Goal: Task Accomplishment & Management: Manage account settings

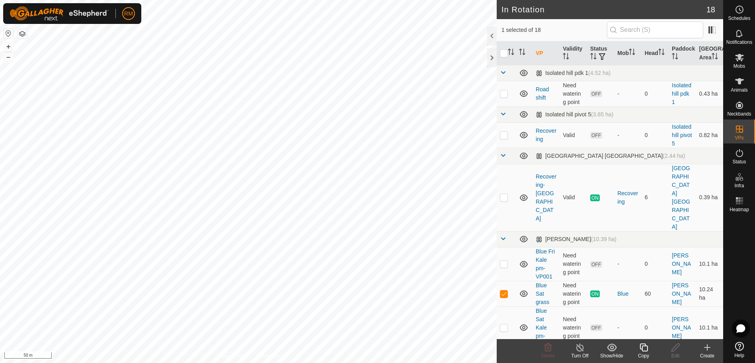
click at [644, 348] on icon at bounding box center [644, 347] width 10 height 10
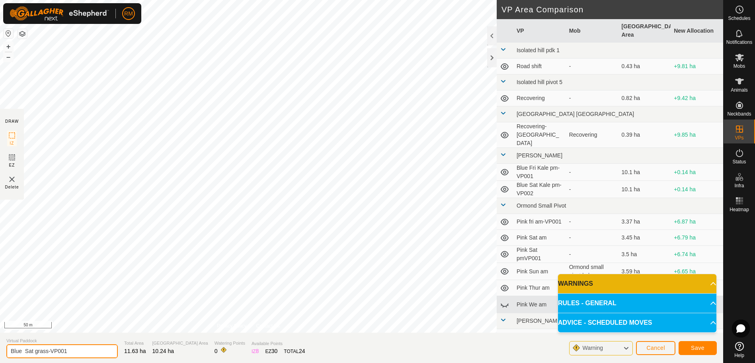
click at [72, 348] on input "Blue Sat grass-VP001" at bounding box center [61, 351] width 111 height 14
type input "Blue Mon am"
drag, startPoint x: 72, startPoint y: 349, endPoint x: 691, endPoint y: 346, distance: 618.8
click at [691, 346] on button "Save" at bounding box center [698, 348] width 38 height 14
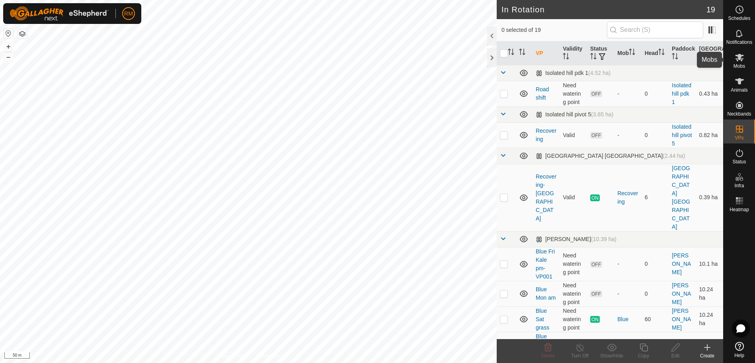
click at [741, 60] on icon at bounding box center [740, 58] width 10 height 10
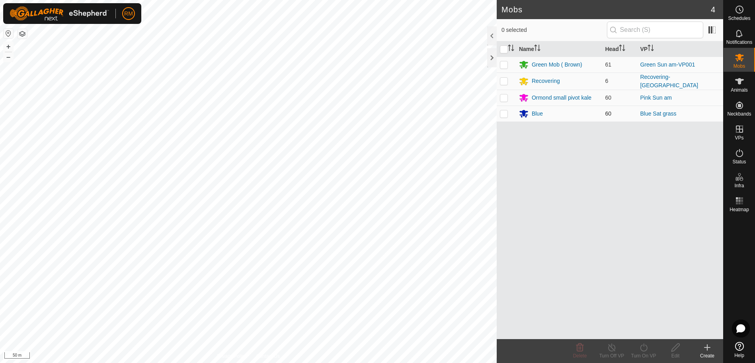
click at [504, 111] on p-checkbox at bounding box center [504, 113] width 8 height 6
checkbox input "true"
click at [643, 348] on icon at bounding box center [644, 347] width 10 height 10
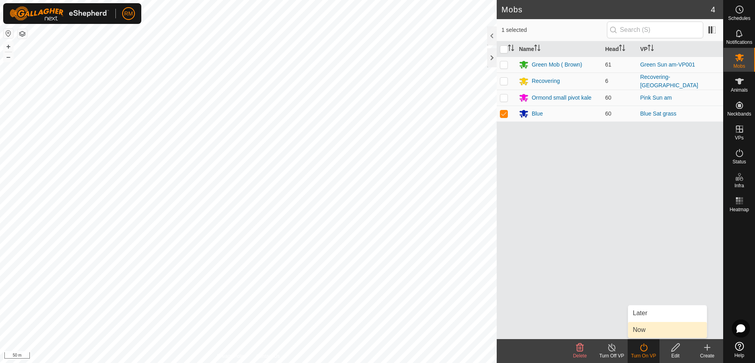
click at [643, 330] on link "Now" at bounding box center [667, 330] width 79 height 16
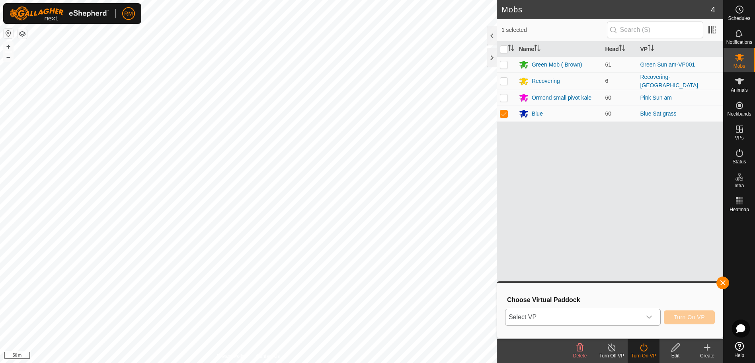
click at [649, 316] on icon "dropdown trigger" at bounding box center [649, 317] width 6 height 6
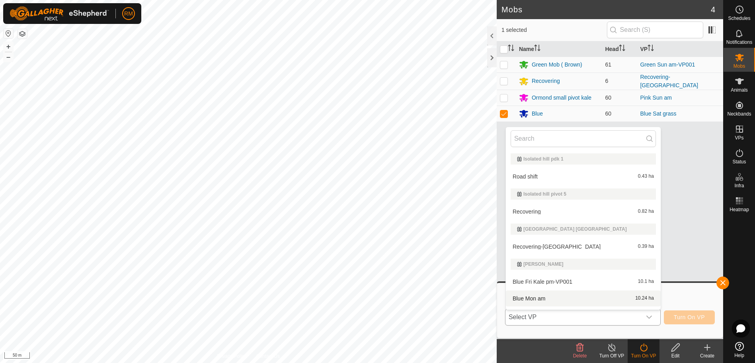
scroll to position [14, 0]
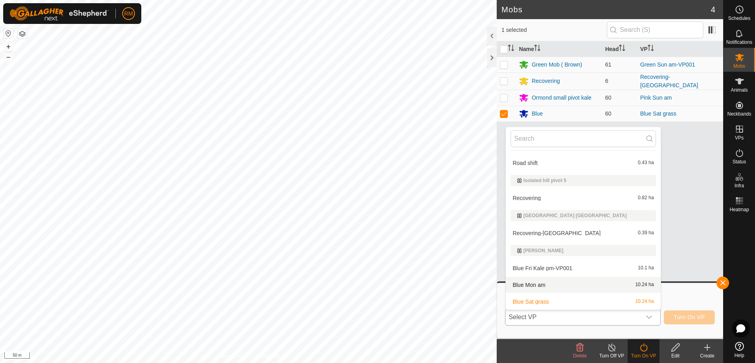
click at [555, 283] on li "Blue Mon am 10.24 ha" at bounding box center [583, 285] width 155 height 16
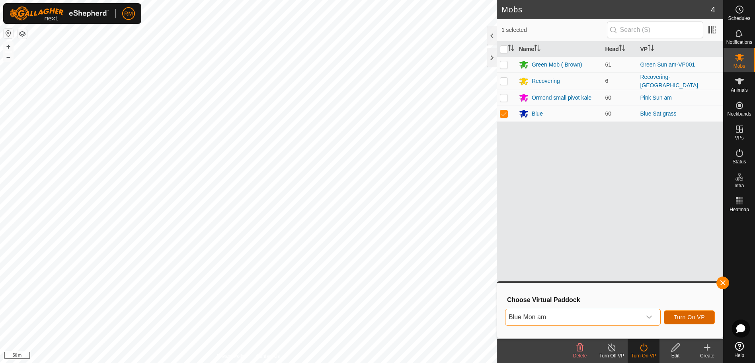
click at [680, 315] on span "Turn On VP" at bounding box center [689, 317] width 31 height 6
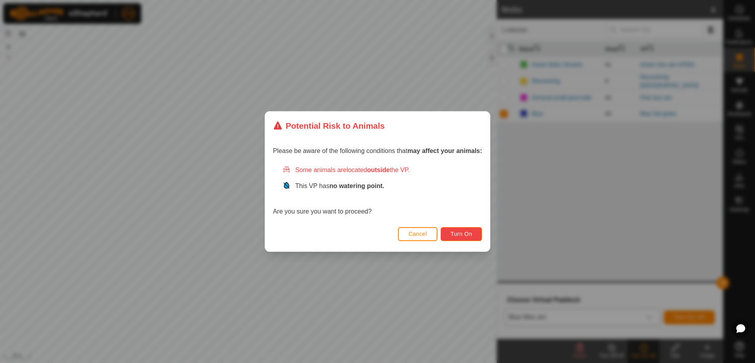
click at [451, 230] on button "Turn On" at bounding box center [461, 234] width 41 height 14
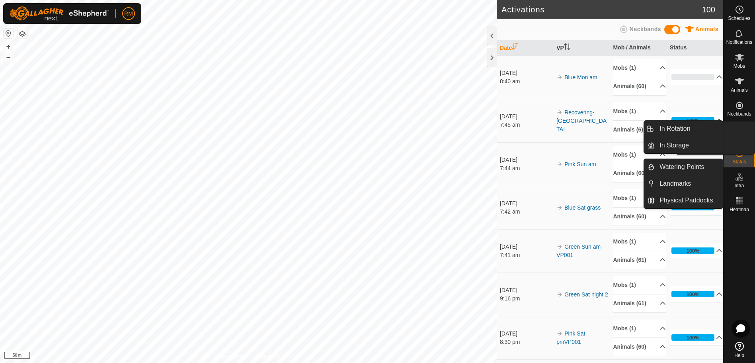
click at [739, 133] on icon at bounding box center [740, 129] width 10 height 10
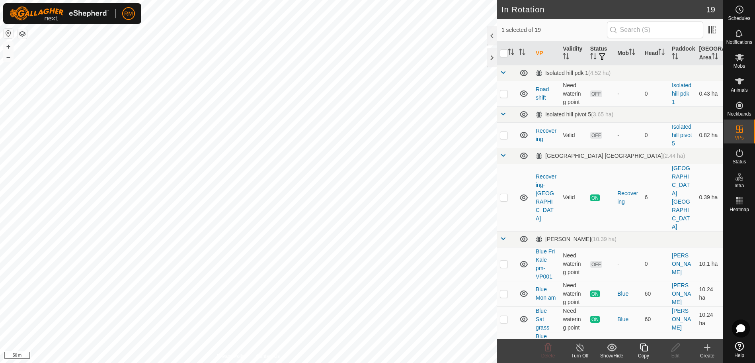
click at [645, 346] on icon at bounding box center [644, 347] width 8 height 8
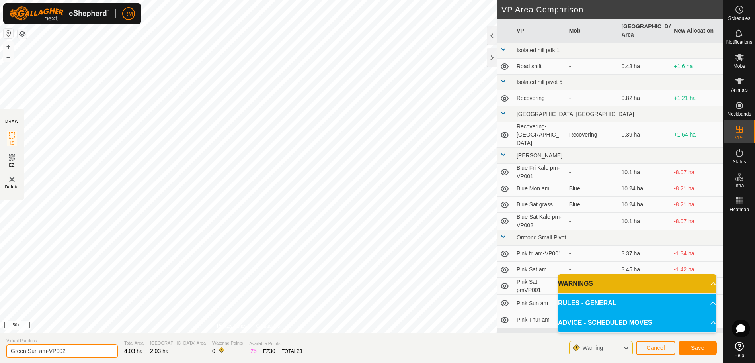
click at [76, 350] on input "Green Sun am-VP002" at bounding box center [61, 351] width 111 height 14
type input "Green Mon am"
click at [690, 347] on button "Save" at bounding box center [698, 348] width 38 height 14
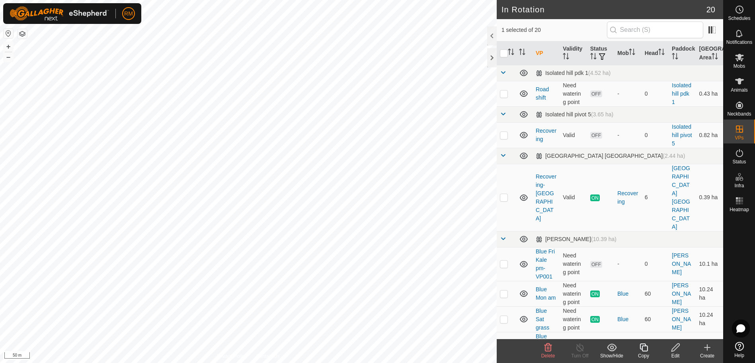
click at [549, 348] on icon at bounding box center [549, 347] width 8 height 8
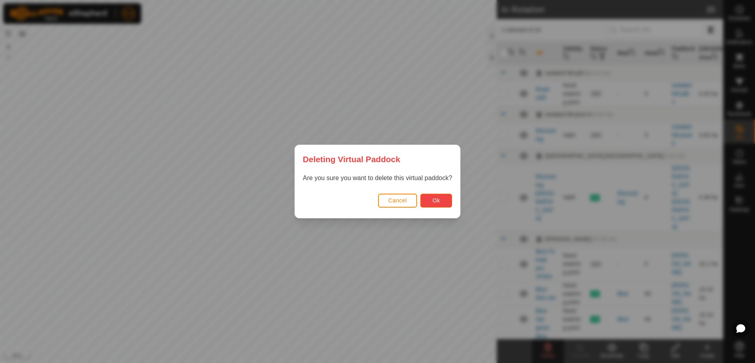
click at [432, 201] on button "Ok" at bounding box center [436, 201] width 32 height 14
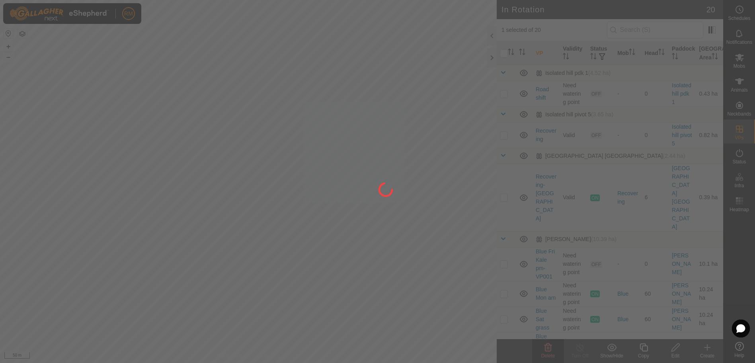
checkbox input "false"
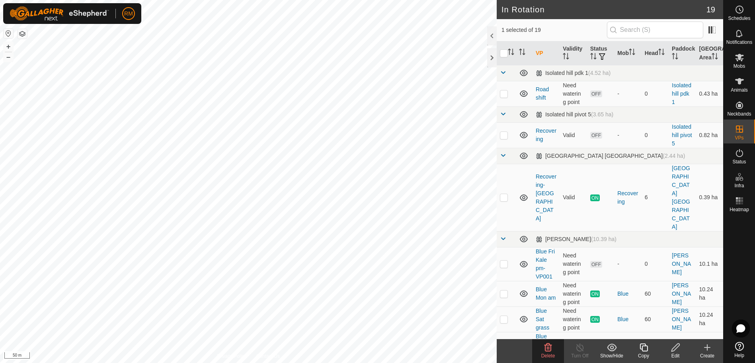
click at [547, 348] on icon at bounding box center [549, 347] width 10 height 10
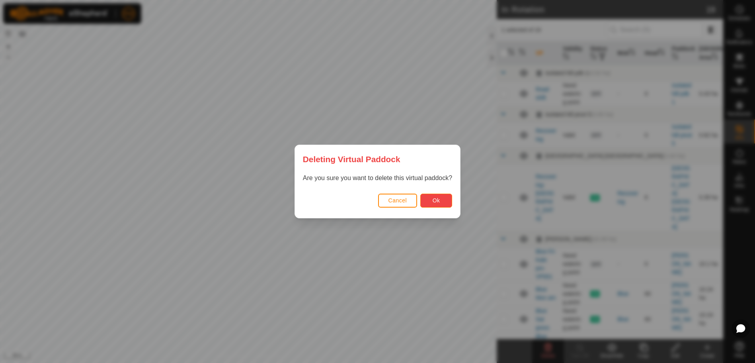
click at [437, 200] on span "Ok" at bounding box center [437, 200] width 8 height 6
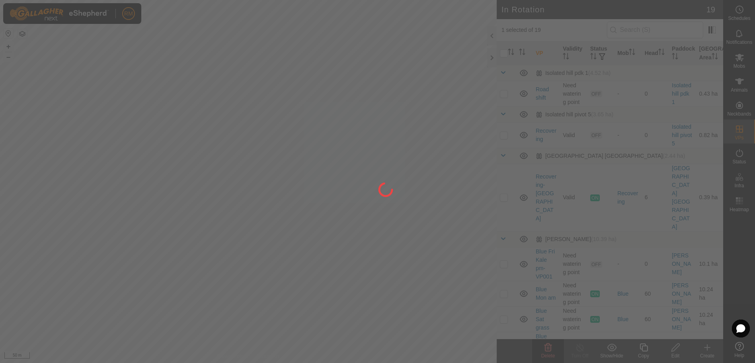
checkbox input "false"
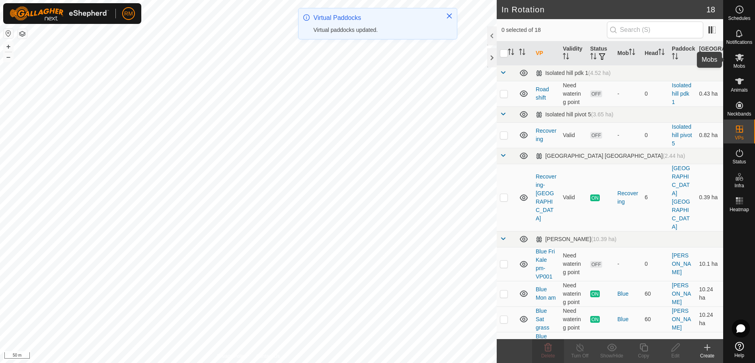
click at [738, 60] on icon at bounding box center [739, 58] width 9 height 8
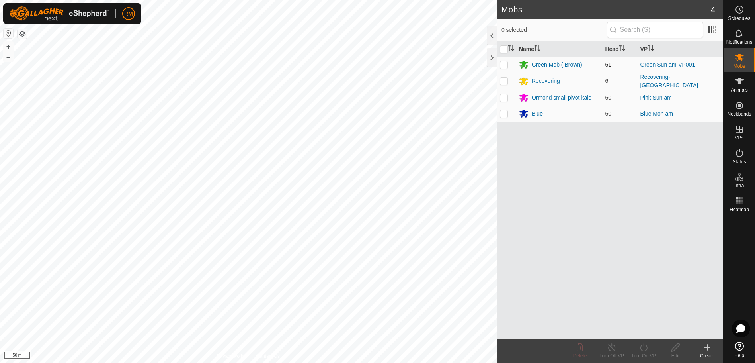
click at [503, 65] on p-checkbox at bounding box center [504, 64] width 8 height 6
checkbox input "true"
click at [644, 345] on icon at bounding box center [643, 347] width 7 height 8
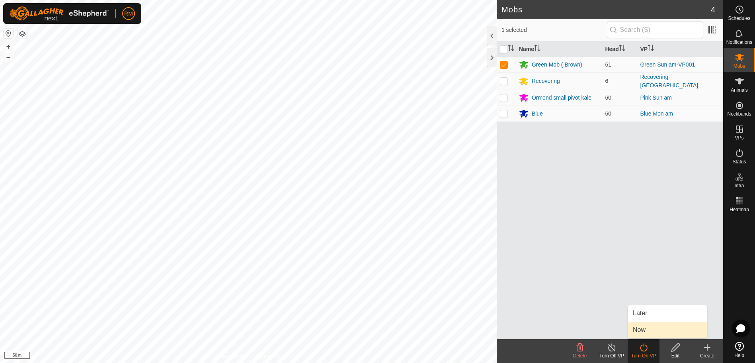
click at [645, 328] on link "Now" at bounding box center [667, 330] width 79 height 16
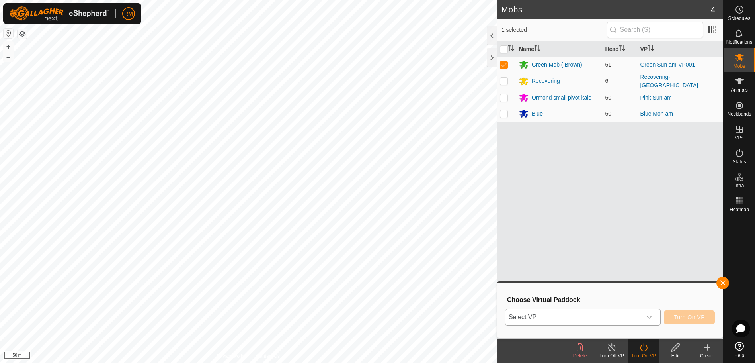
click at [648, 311] on div "dropdown trigger" at bounding box center [649, 317] width 16 height 16
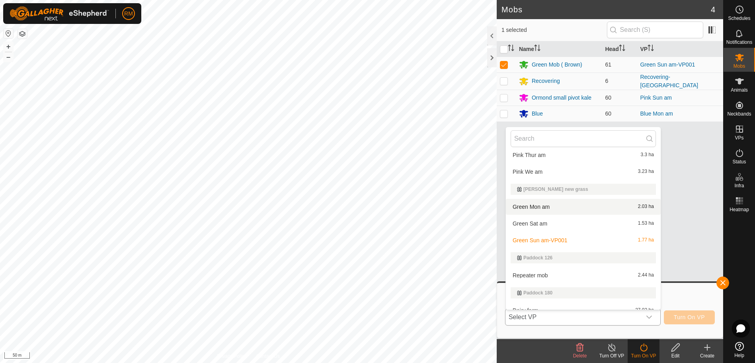
scroll to position [279, 0]
click at [554, 208] on li "Green Mon am 2.03 ha" at bounding box center [583, 206] width 155 height 16
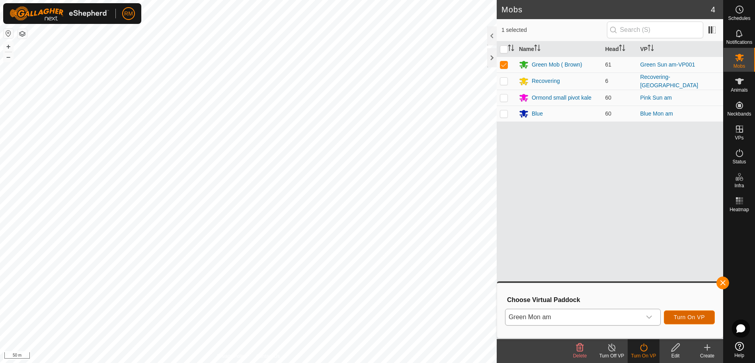
click at [684, 318] on span "Turn On VP" at bounding box center [689, 317] width 31 height 6
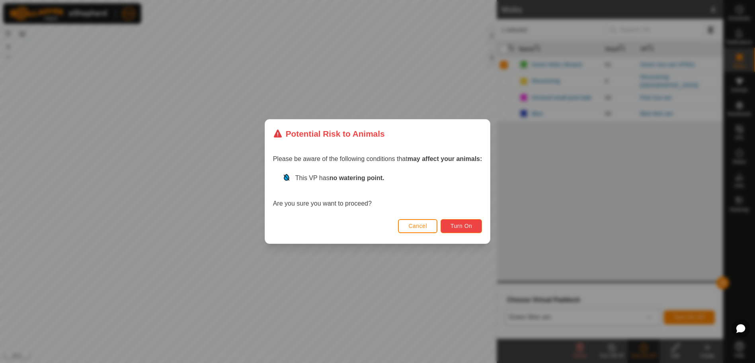
click at [469, 224] on span "Turn On" at bounding box center [462, 226] width 22 height 6
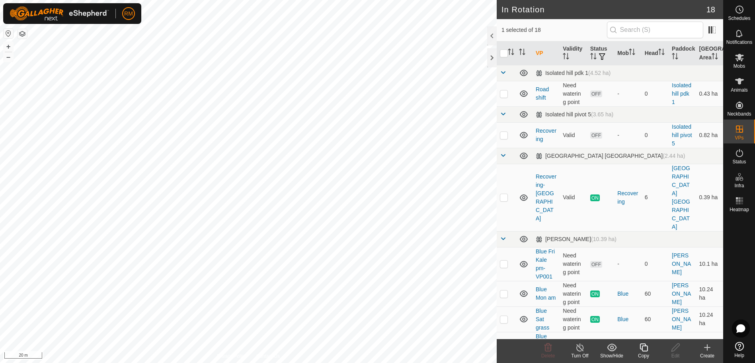
click at [646, 348] on icon at bounding box center [644, 347] width 10 height 10
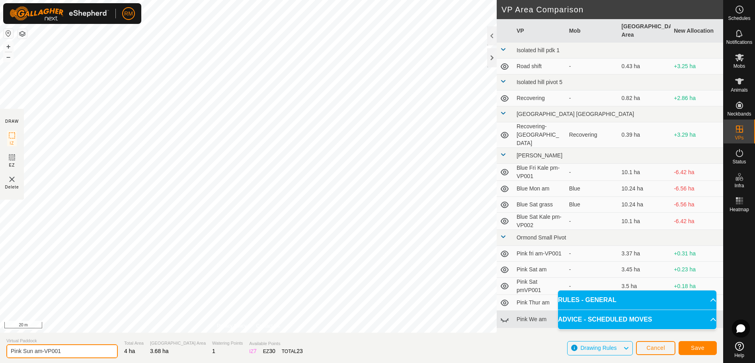
click at [84, 348] on input "Pink Sun am-VP001" at bounding box center [61, 351] width 111 height 14
type input "Pink Mon am"
click at [697, 347] on span "Save" at bounding box center [698, 347] width 14 height 6
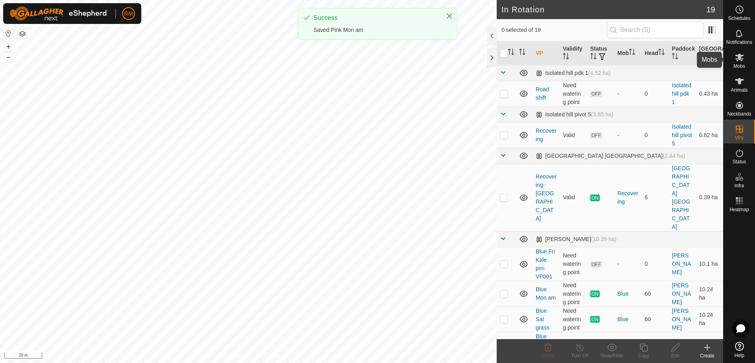
click at [741, 53] on icon at bounding box center [740, 58] width 10 height 10
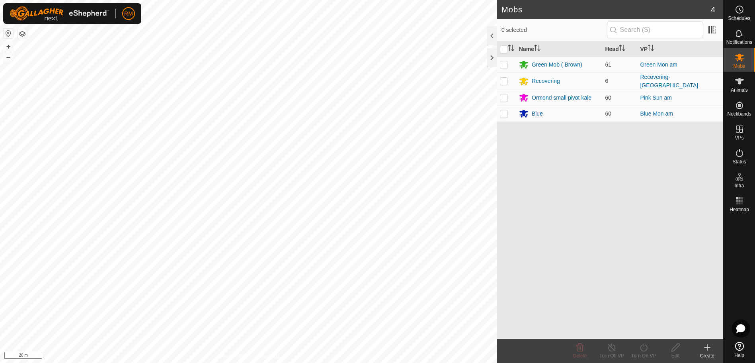
click at [504, 96] on p-checkbox at bounding box center [504, 97] width 8 height 6
checkbox input "true"
click at [644, 345] on icon at bounding box center [643, 347] width 7 height 8
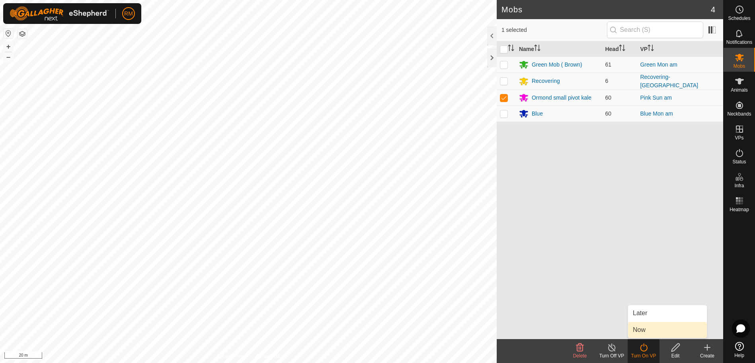
click at [659, 332] on link "Now" at bounding box center [667, 330] width 79 height 16
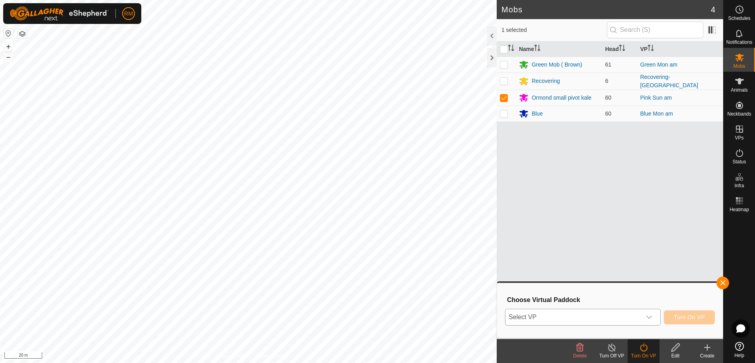
click at [648, 316] on icon "dropdown trigger" at bounding box center [649, 317] width 6 height 6
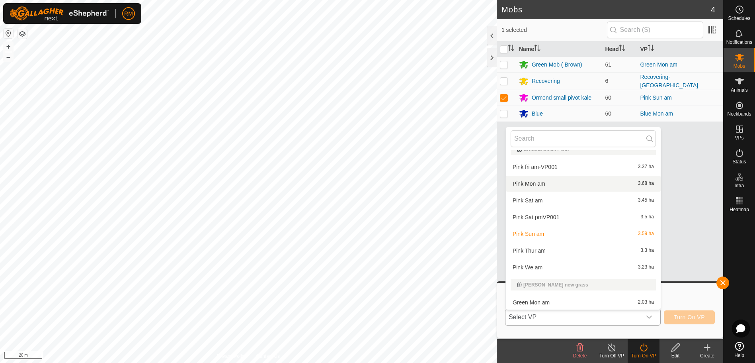
scroll to position [199, 0]
click at [541, 183] on li "Pink Mon am 3.68 ha" at bounding box center [583, 184] width 155 height 16
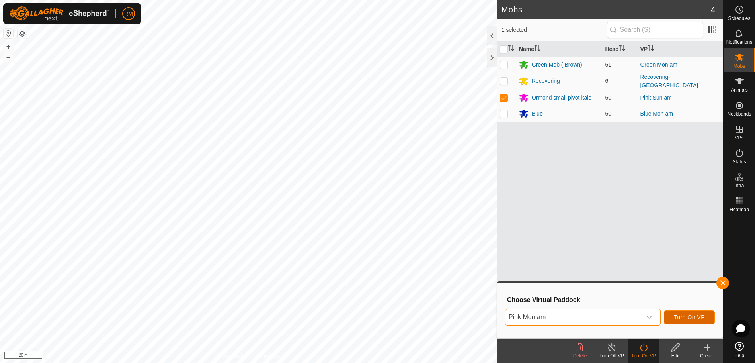
click at [694, 316] on span "Turn On VP" at bounding box center [689, 317] width 31 height 6
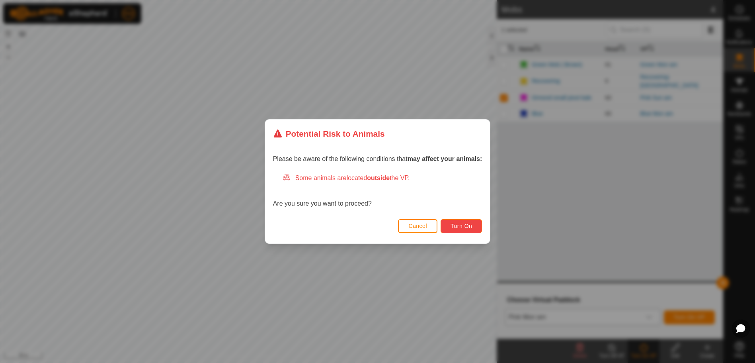
click at [464, 227] on span "Turn On" at bounding box center [462, 226] width 22 height 6
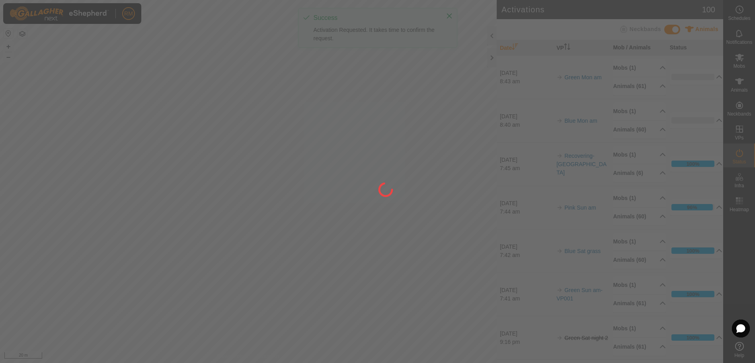
click at [274, 127] on div at bounding box center [377, 181] width 755 height 363
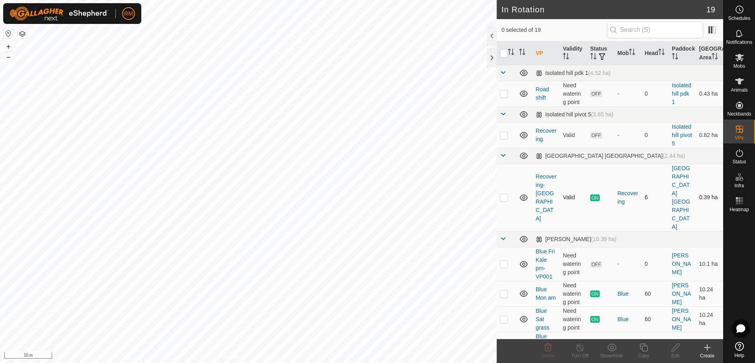
checkbox input "true"
click at [740, 156] on icon at bounding box center [740, 153] width 10 height 10
click at [642, 347] on icon at bounding box center [644, 347] width 10 height 10
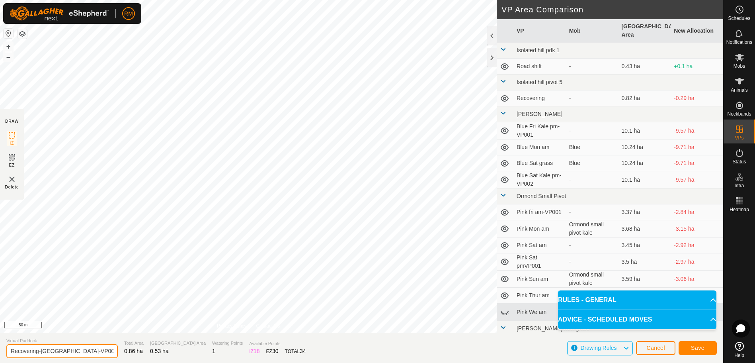
click at [79, 351] on input "Recovering-[GEOGRAPHIC_DATA]-VP001" at bounding box center [61, 351] width 111 height 14
type input "Recovering-[GEOGRAPHIC_DATA]"
click at [704, 347] on span "Save" at bounding box center [698, 347] width 14 height 6
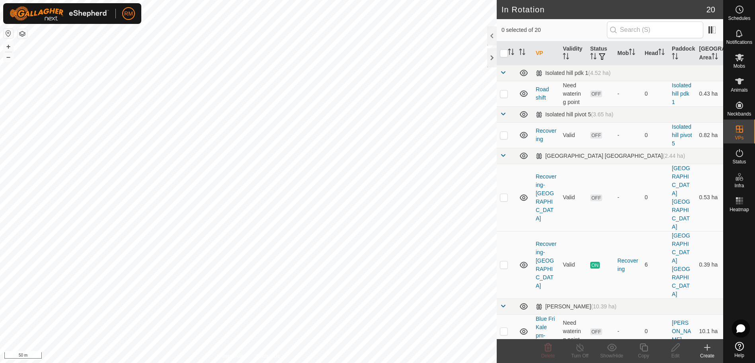
checkbox input "true"
click at [675, 349] on icon at bounding box center [676, 347] width 8 height 8
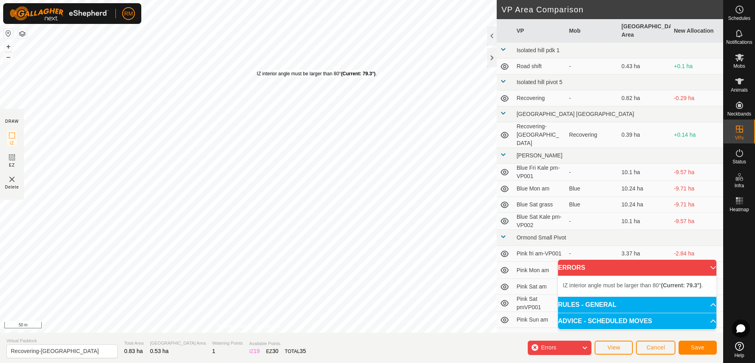
click at [258, 70] on div "IZ interior angle must be larger than 80° (Current: 79.3°) . + – ⇧ i 50 m" at bounding box center [248, 166] width 497 height 332
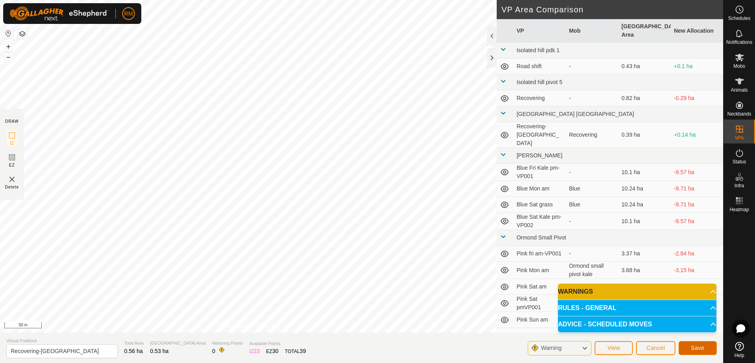
click at [693, 348] on span "Save" at bounding box center [698, 347] width 14 height 6
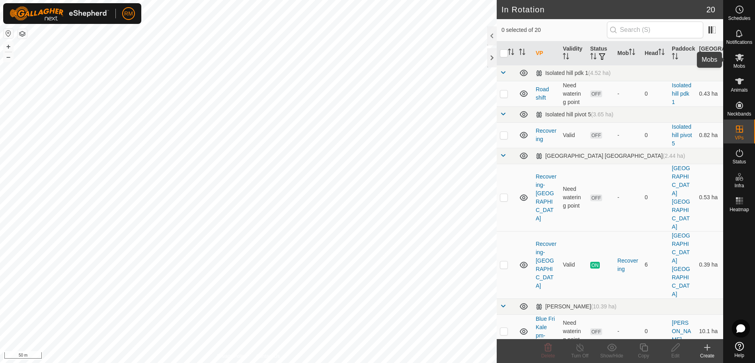
click at [741, 58] on icon at bounding box center [739, 58] width 9 height 8
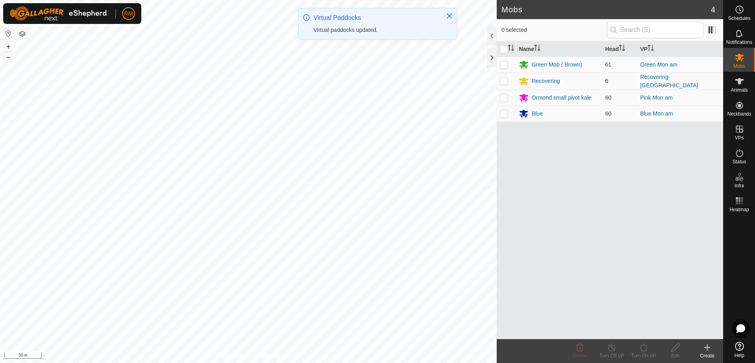
click at [503, 80] on p-checkbox at bounding box center [504, 81] width 8 height 6
checkbox input "true"
click at [645, 349] on icon at bounding box center [644, 347] width 10 height 10
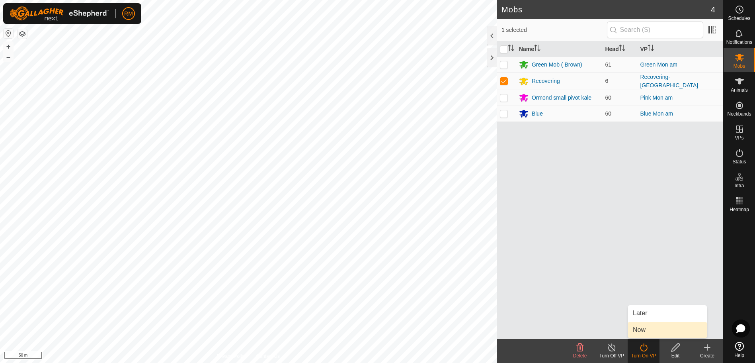
click at [653, 330] on link "Now" at bounding box center [667, 330] width 79 height 16
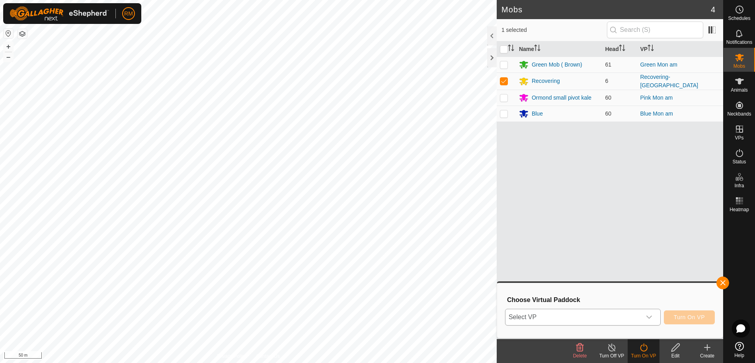
click at [650, 319] on icon "dropdown trigger" at bounding box center [649, 317] width 6 height 6
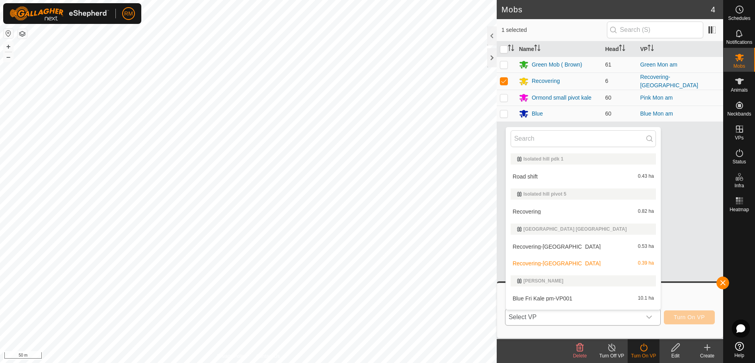
click at [559, 245] on li "Recovering-Mon Hill 0.53 ha" at bounding box center [583, 247] width 155 height 16
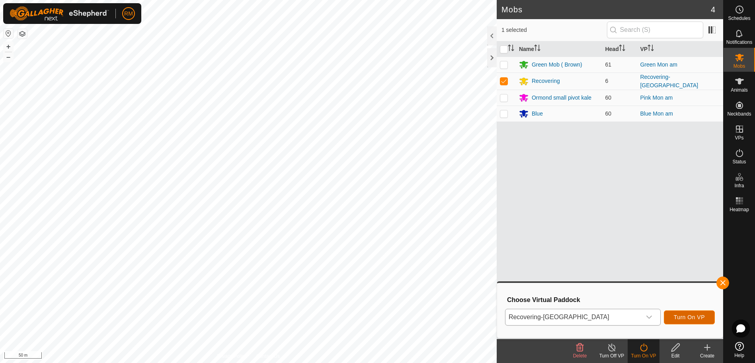
click at [686, 315] on span "Turn On VP" at bounding box center [689, 317] width 31 height 6
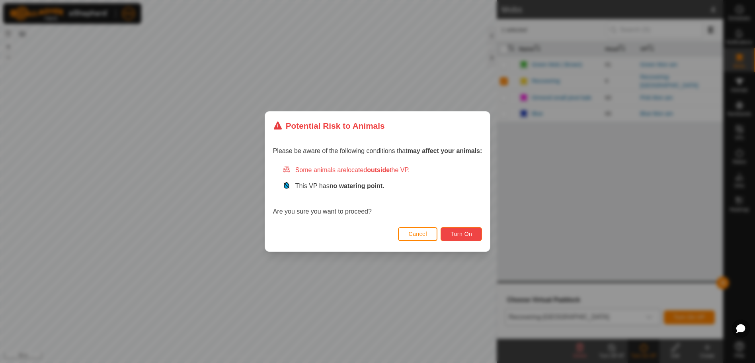
click at [465, 232] on span "Turn On" at bounding box center [462, 234] width 22 height 6
